Goal: Task Accomplishment & Management: Use online tool/utility

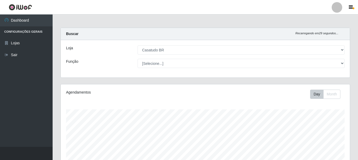
select select "197"
drag, startPoint x: 0, startPoint y: 0, endPoint x: 232, endPoint y: 53, distance: 238.1
click at [232, 53] on select "[Selecione...] Casatudo BR" at bounding box center [241, 49] width 207 height 9
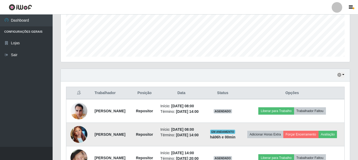
scroll to position [158, 0]
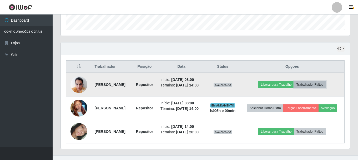
click at [321, 88] on button "Trabalhador Faltou" at bounding box center [310, 84] width 32 height 7
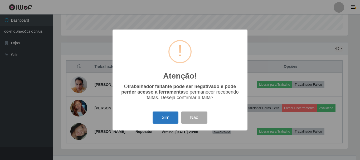
click at [165, 118] on button "Sim" at bounding box center [165, 117] width 26 height 12
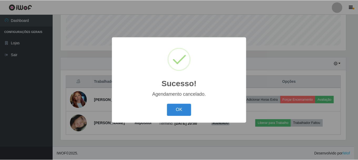
scroll to position [151, 0]
click at [175, 109] on button "OK" at bounding box center [180, 110] width 24 height 12
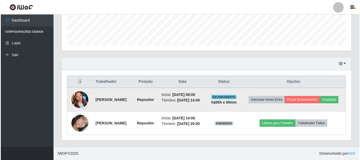
scroll to position [109, 289]
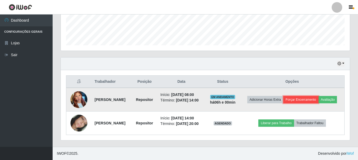
click at [313, 96] on button "Forçar Encerramento" at bounding box center [301, 99] width 35 height 7
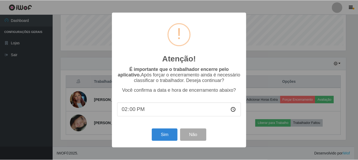
scroll to position [109, 287]
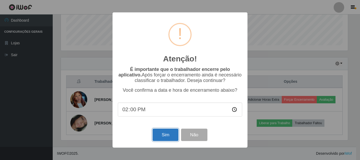
click at [162, 138] on button "Sim" at bounding box center [165, 135] width 26 height 12
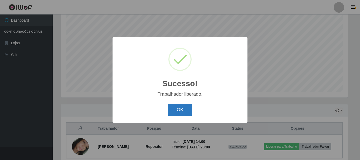
click at [191, 108] on button "OK" at bounding box center [180, 110] width 24 height 12
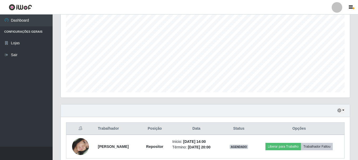
scroll to position [120, 0]
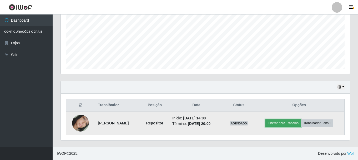
click at [279, 122] on button "Liberar para Trabalho" at bounding box center [284, 122] width 36 height 7
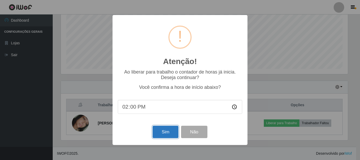
click at [161, 135] on button "Sim" at bounding box center [165, 132] width 26 height 12
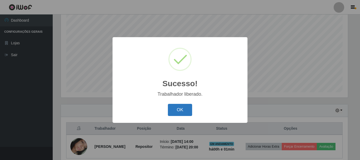
click at [188, 111] on button "OK" at bounding box center [180, 110] width 24 height 12
